Goal: Information Seeking & Learning: Learn about a topic

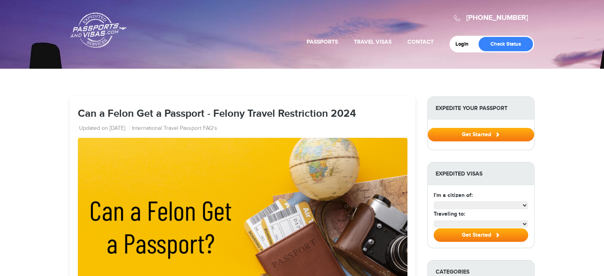
select select "**********"
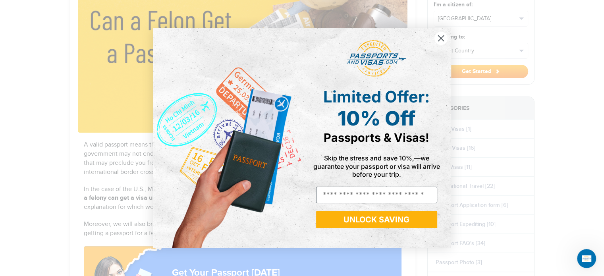
click at [437, 41] on circle "Close dialog" at bounding box center [440, 38] width 13 height 13
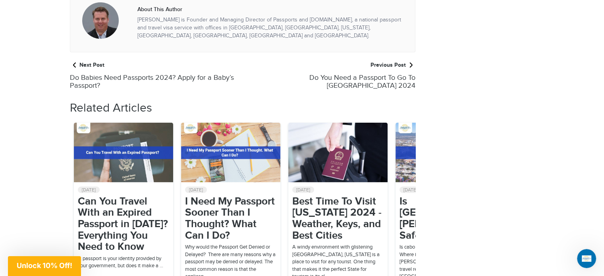
scroll to position [2272, 0]
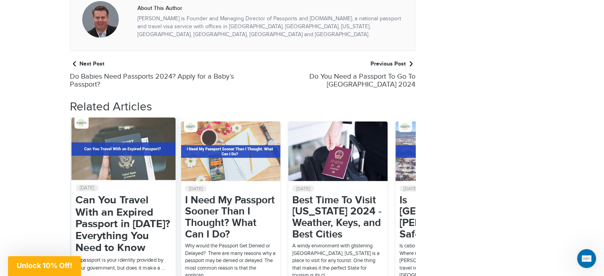
click at [121, 187] on div "03 Aug 2024 Can You Travel With an Expired Passport in 2024? Everything You Nee…" at bounding box center [123, 228] width 96 height 88
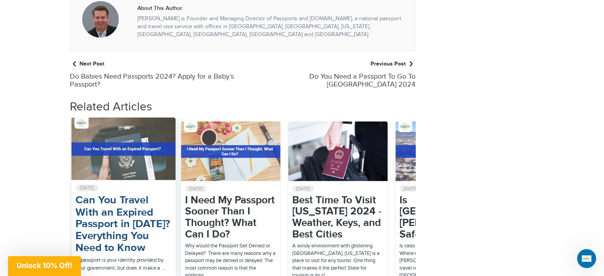
click at [107, 195] on h2 "Can You Travel With an Expired Passport in [DATE]? Everything You Need to Know" at bounding box center [123, 225] width 96 height 60
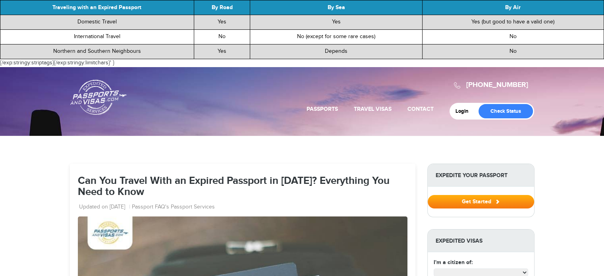
select select "**********"
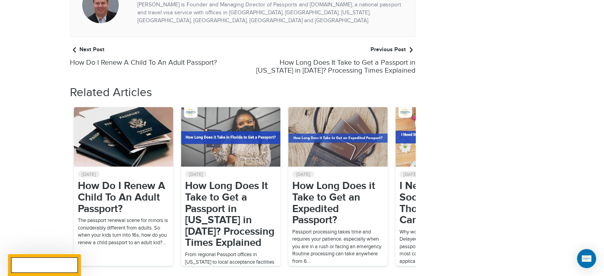
scroll to position [1589, 0]
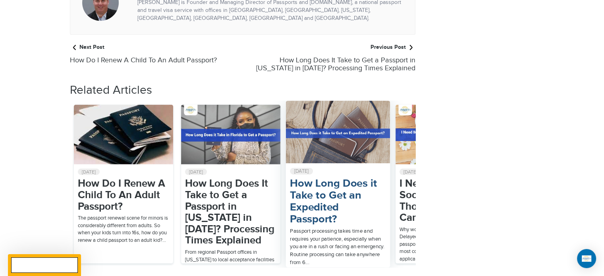
click at [331, 178] on h2 "How Long Does it Take to Get an Expedited Passport?" at bounding box center [338, 202] width 96 height 48
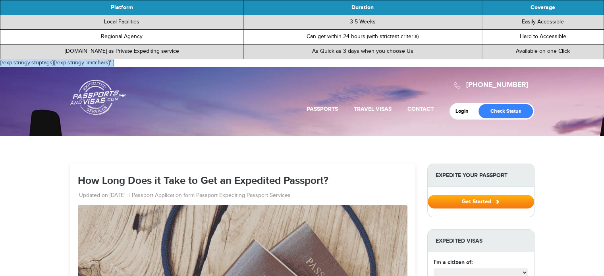
select select "**********"
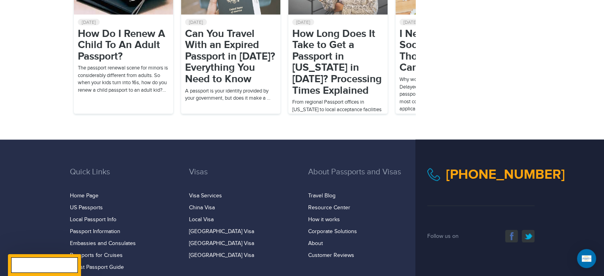
scroll to position [1805, 0]
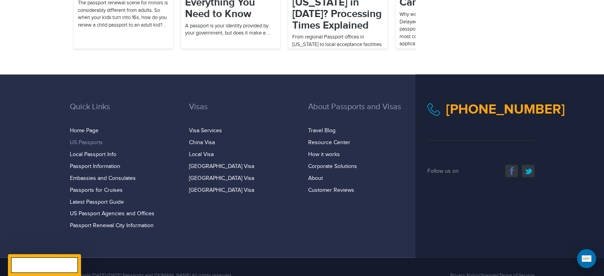
click at [72, 139] on link "US Passports" at bounding box center [86, 142] width 33 height 6
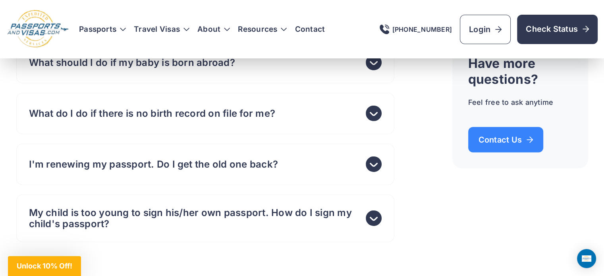
scroll to position [5371, 0]
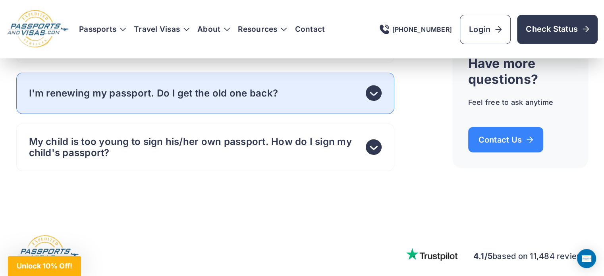
click at [71, 114] on header "I'm renewing my passport. Do I get the old one back?" at bounding box center [205, 93] width 378 height 41
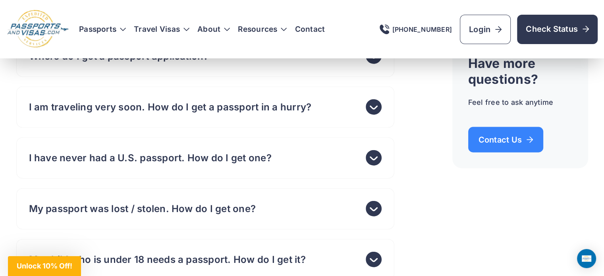
scroll to position [4773, 0]
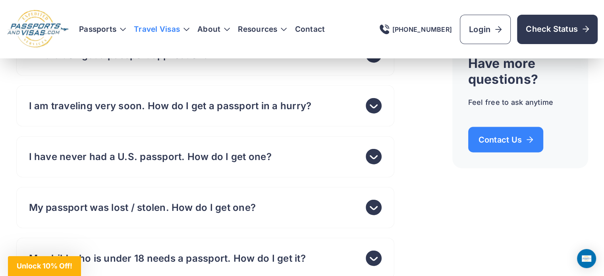
click at [187, 28] on h3 "Travel Visas" at bounding box center [162, 29] width 56 height 8
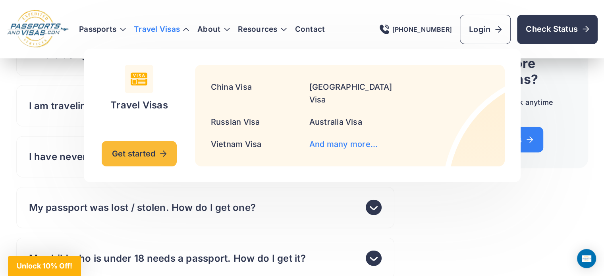
click at [315, 139] on link "And many more..." at bounding box center [343, 144] width 69 height 10
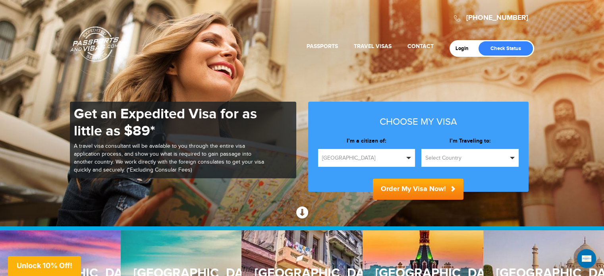
click at [315, 128] on link "Australia Visa Services" at bounding box center [353, 126] width 91 height 20
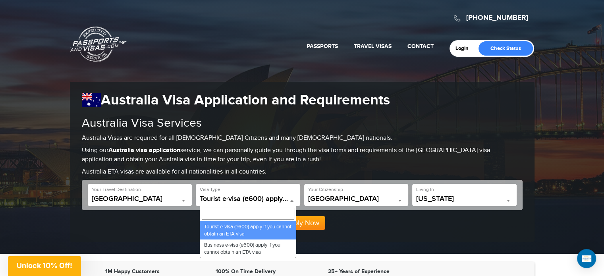
click at [291, 199] on span at bounding box center [292, 200] width 8 height 10
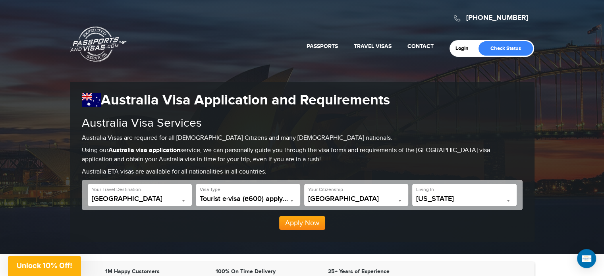
click at [294, 164] on div "**********" at bounding box center [302, 162] width 465 height 160
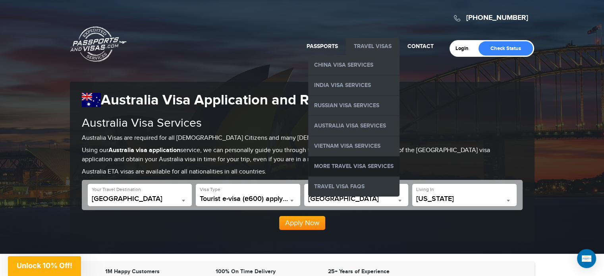
click at [369, 161] on link "More Travel Visa Services" at bounding box center [353, 167] width 91 height 20
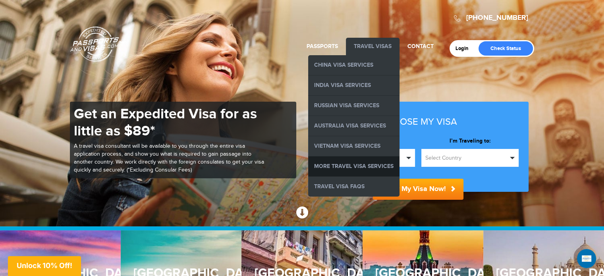
click at [384, 163] on link "More Travel Visa Services" at bounding box center [353, 167] width 91 height 20
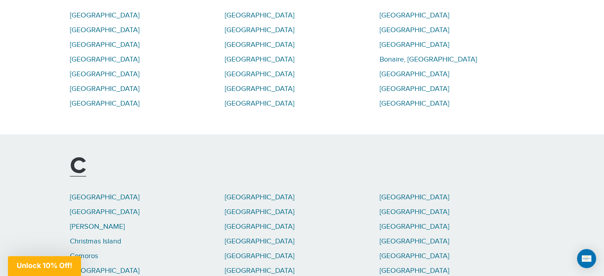
scroll to position [1394, 0]
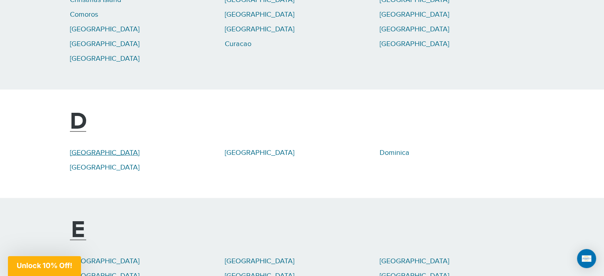
click at [91, 148] on link "[GEOGRAPHIC_DATA]" at bounding box center [105, 152] width 70 height 8
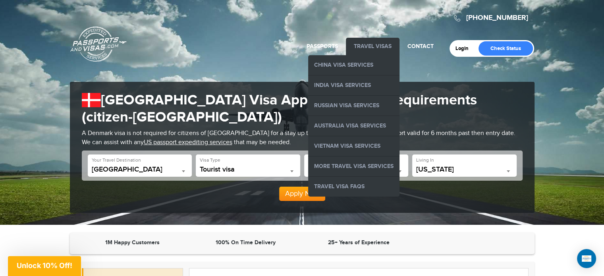
click at [361, 43] on link "Travel Visas" at bounding box center [373, 46] width 38 height 7
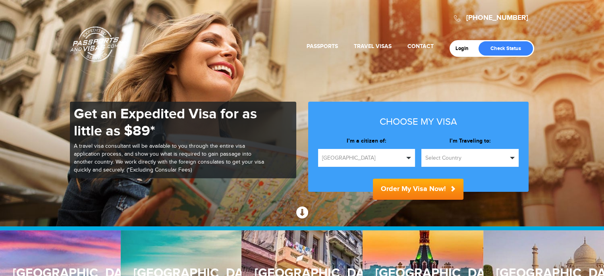
click at [361, 43] on link "Travel Visas" at bounding box center [373, 46] width 38 height 7
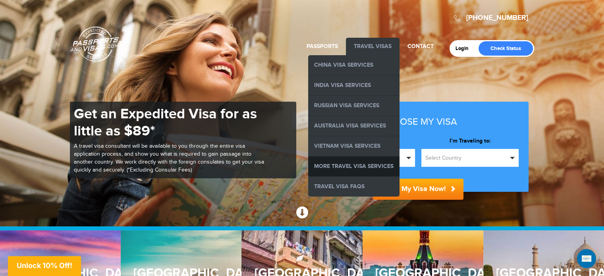
click at [324, 160] on link "More Travel Visa Services" at bounding box center [353, 167] width 91 height 20
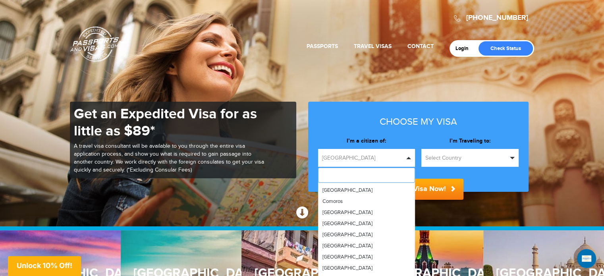
scroll to position [612, 0]
click at [357, 198] on span "[GEOGRAPHIC_DATA]" at bounding box center [348, 200] width 50 height 6
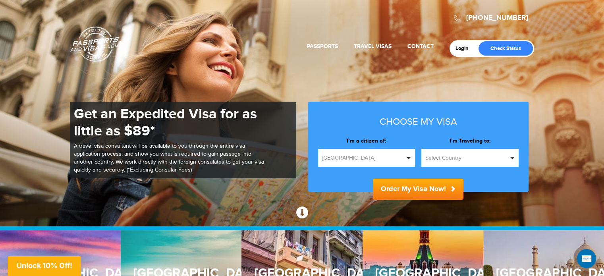
click at [408, 157] on span "button" at bounding box center [408, 158] width 5 height 2
